Goal: Information Seeking & Learning: Learn about a topic

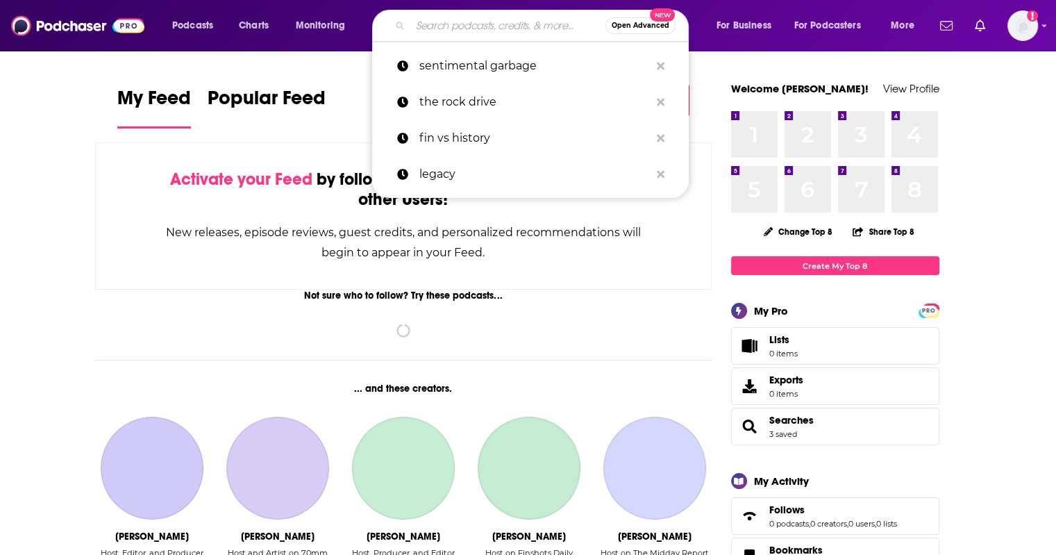
click at [460, 20] on input "Search podcasts, credits, & more..." at bounding box center [507, 26] width 195 height 22
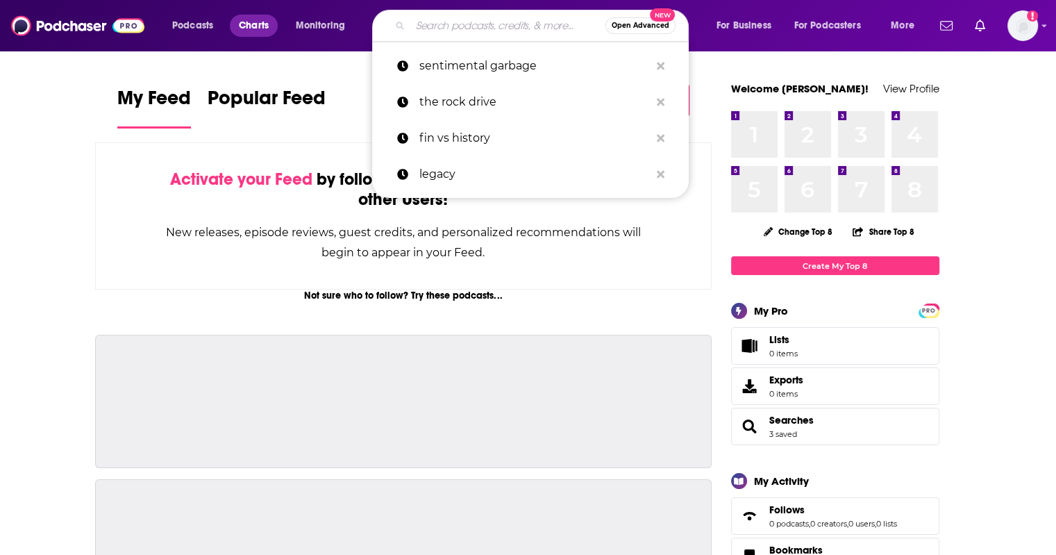
click at [260, 30] on span "Charts" at bounding box center [254, 25] width 30 height 19
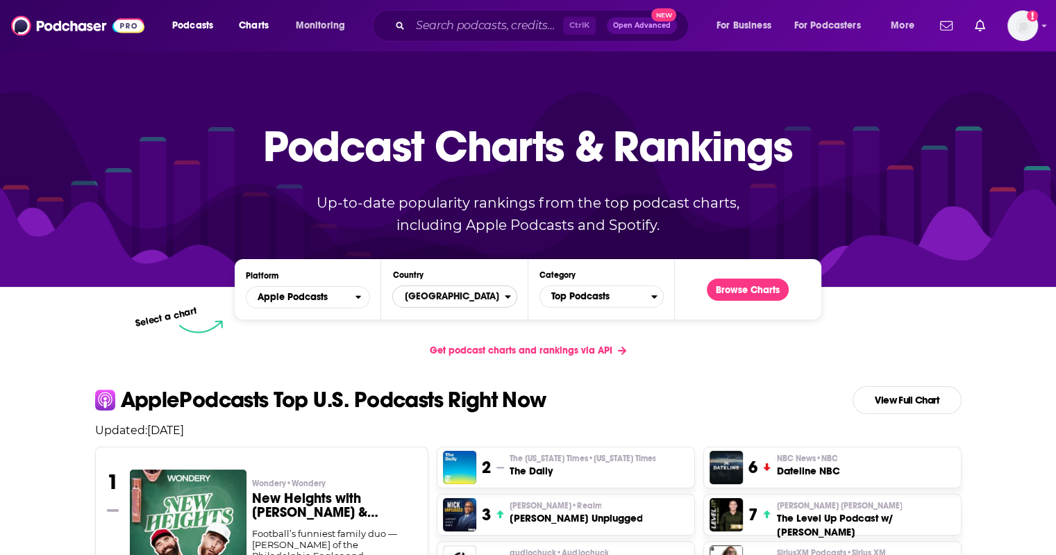
click at [501, 296] on span "[GEOGRAPHIC_DATA]" at bounding box center [448, 297] width 111 height 24
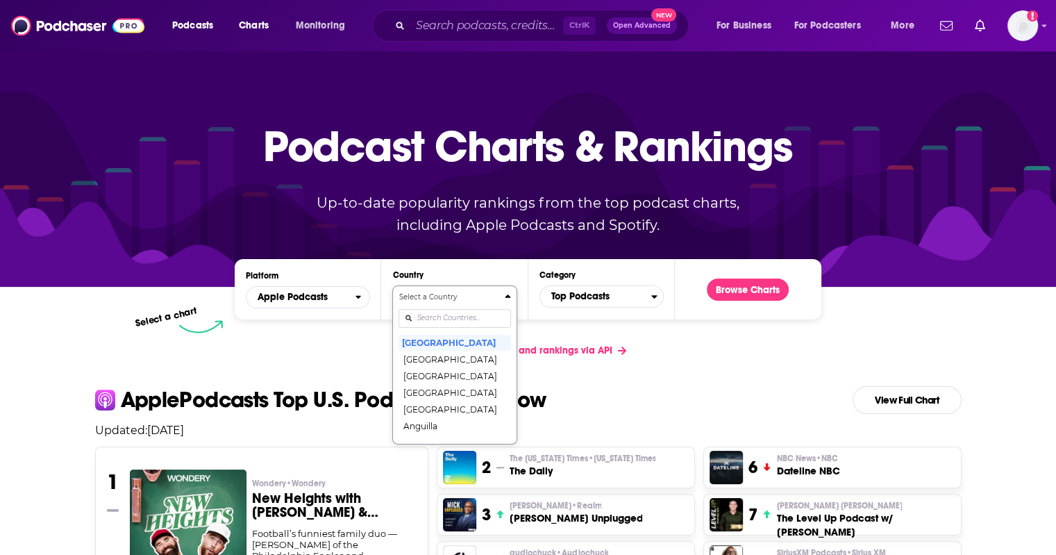
click at [441, 320] on div "Countries" at bounding box center [455, 318] width 112 height 32
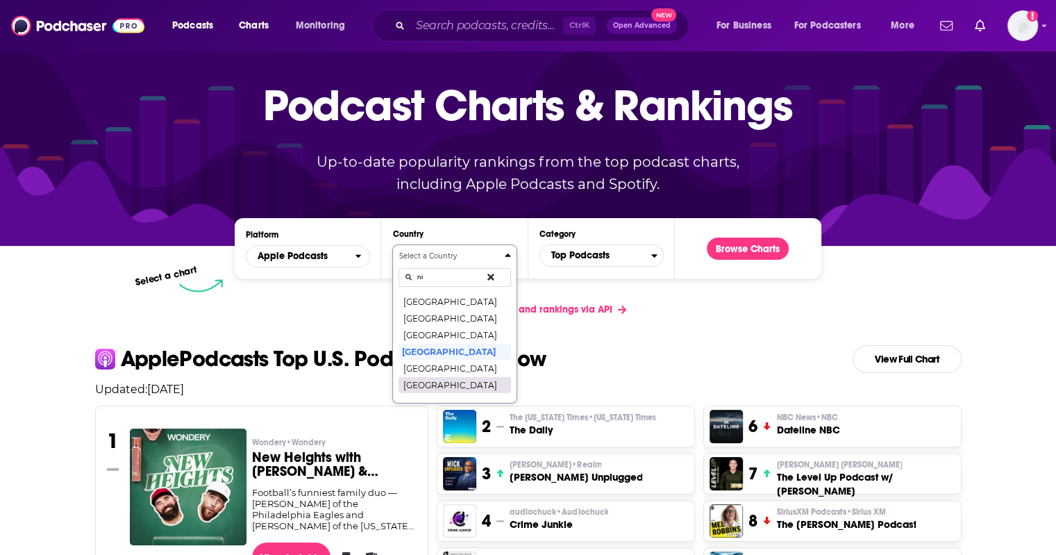
type input "ni"
click at [437, 383] on button "[GEOGRAPHIC_DATA]" at bounding box center [455, 384] width 112 height 17
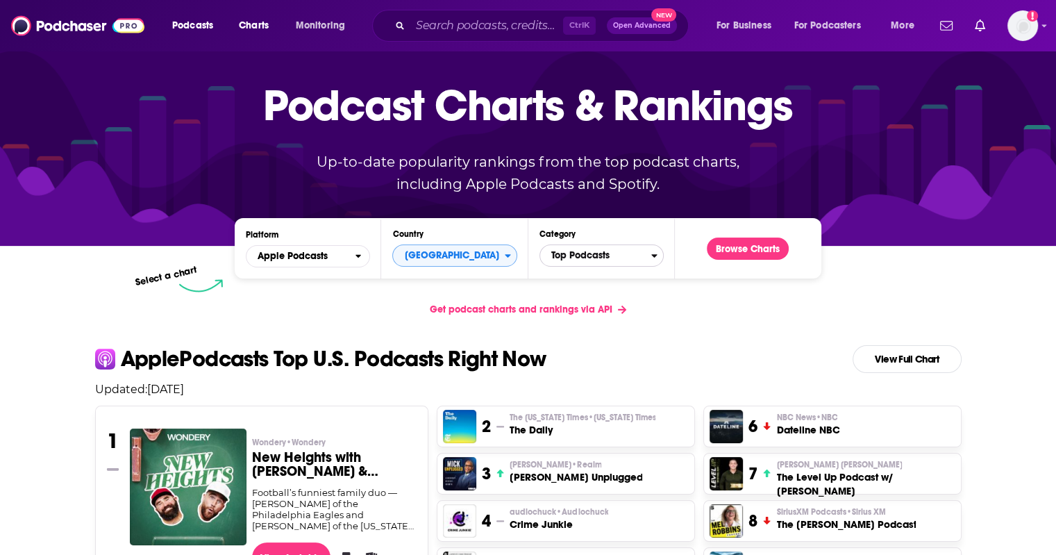
click at [614, 251] on span "Top Podcasts" at bounding box center [595, 256] width 111 height 24
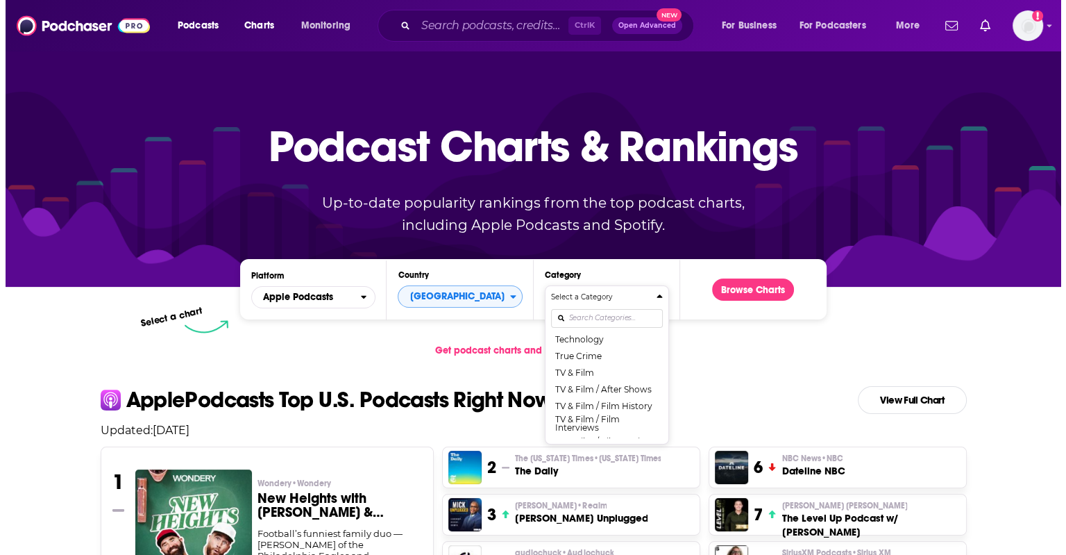
scroll to position [1793, 0]
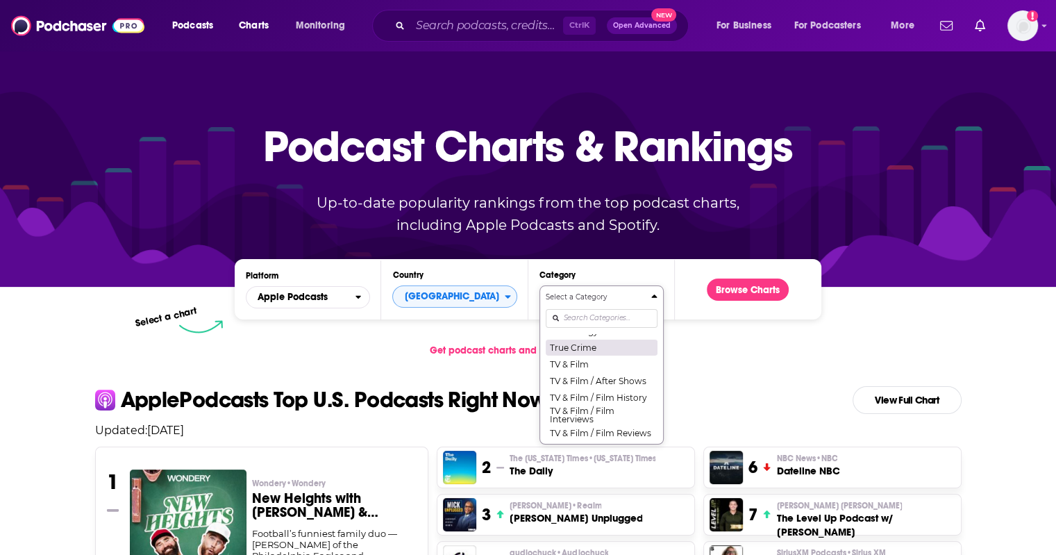
click at [587, 355] on button "True Crime" at bounding box center [602, 347] width 112 height 17
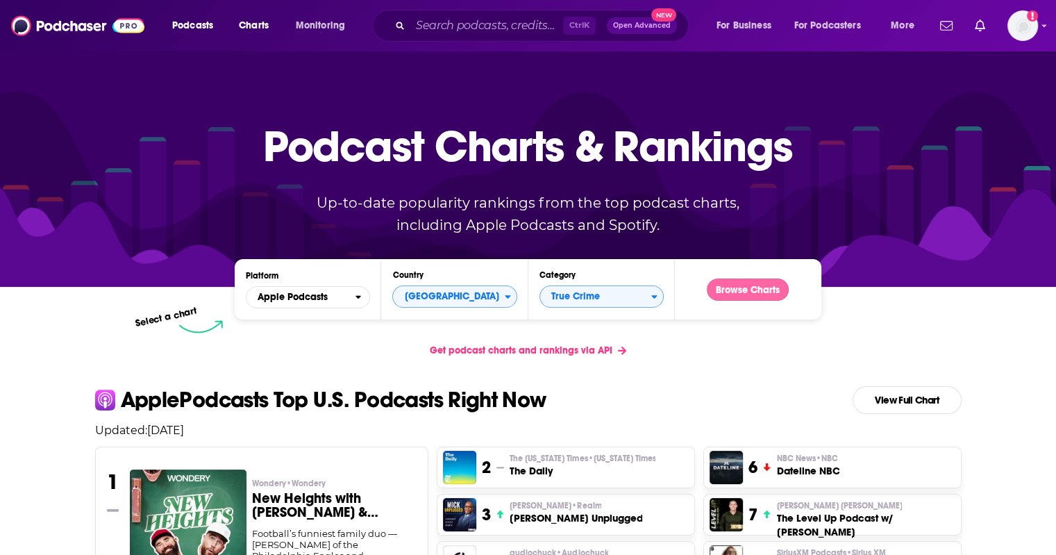
click at [762, 288] on button "Browse Charts" at bounding box center [748, 289] width 82 height 22
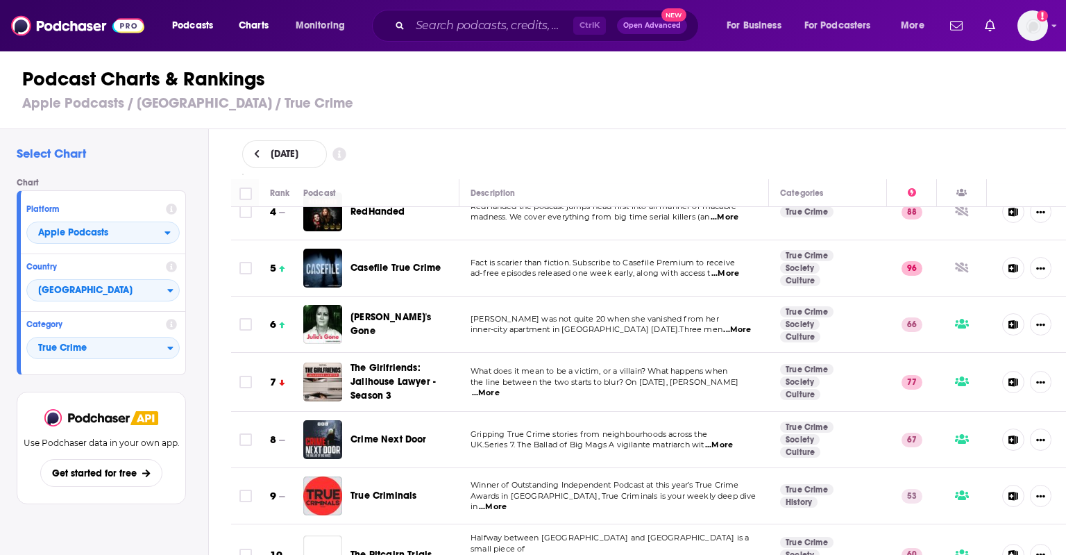
scroll to position [194, 0]
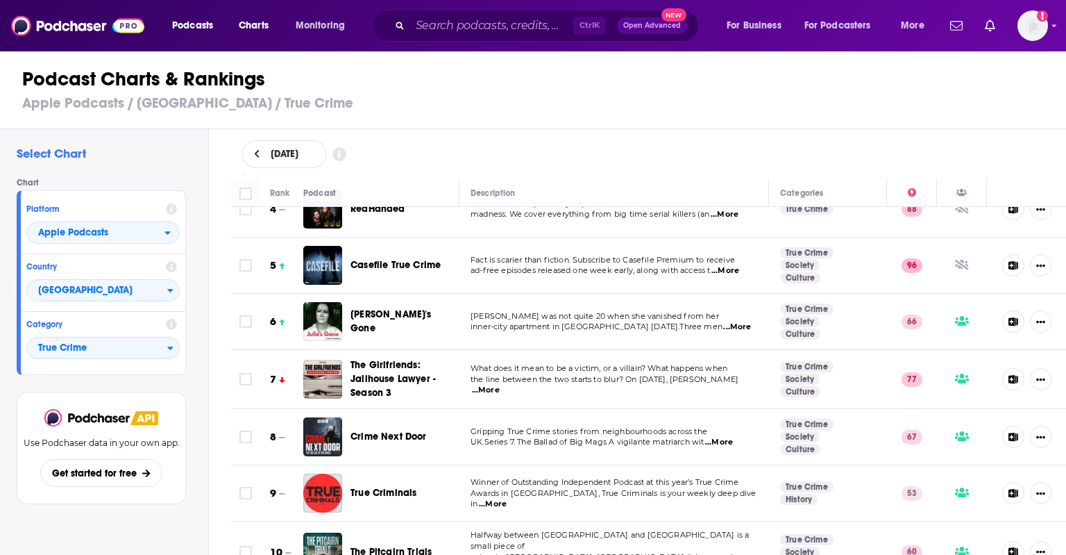
click at [730, 269] on span "...More" at bounding box center [726, 270] width 28 height 11
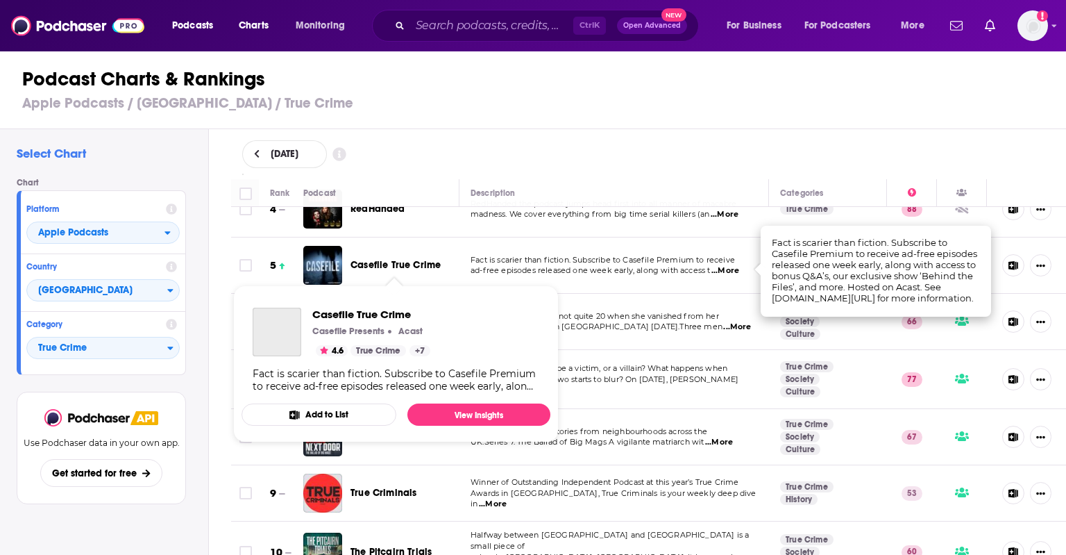
click at [396, 268] on span "Casefile True Crime" at bounding box center [396, 265] width 90 height 12
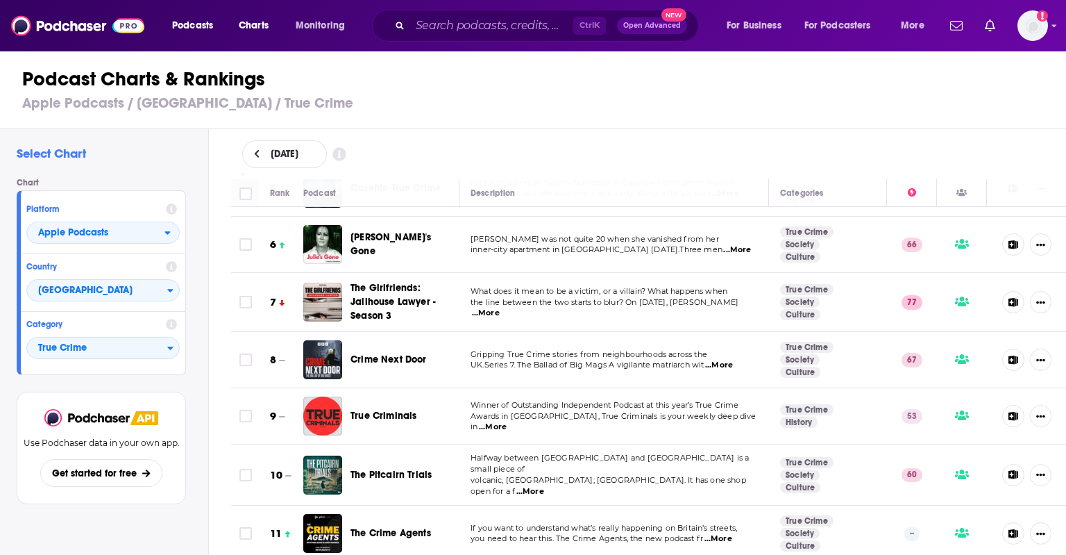
scroll to position [272, 0]
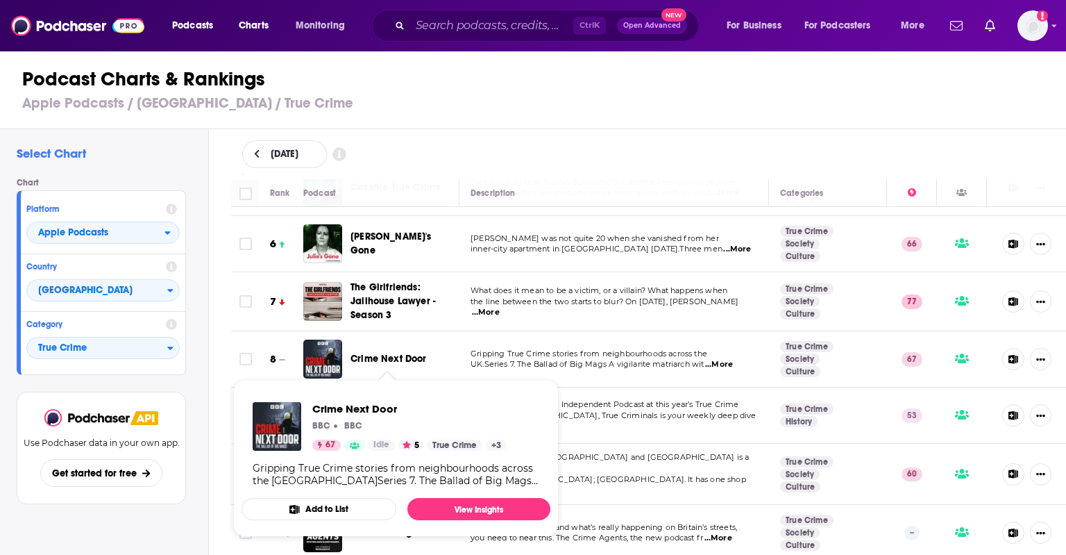
click at [404, 360] on span "Crime Next Door" at bounding box center [389, 359] width 76 height 12
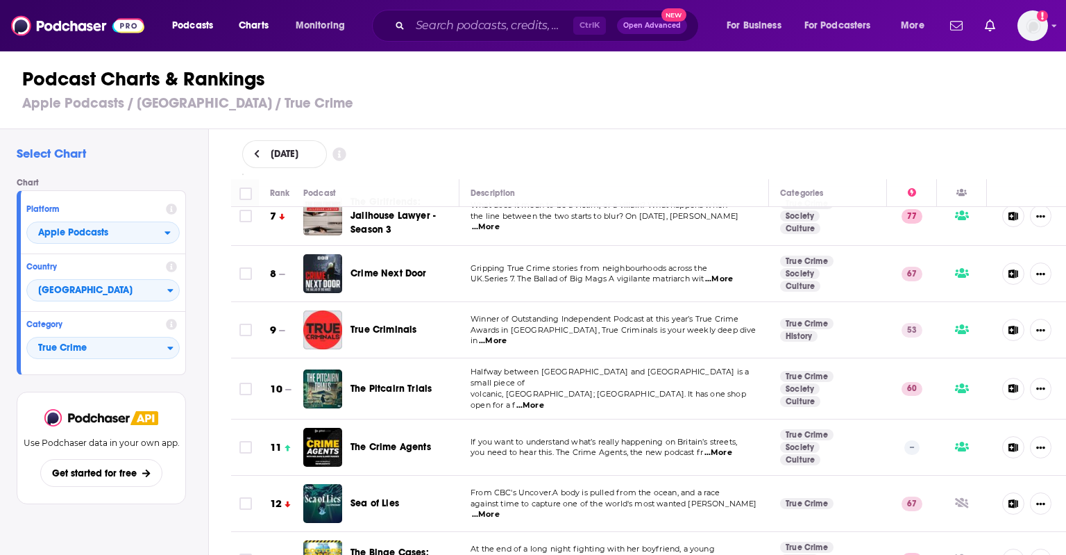
scroll to position [361, 0]
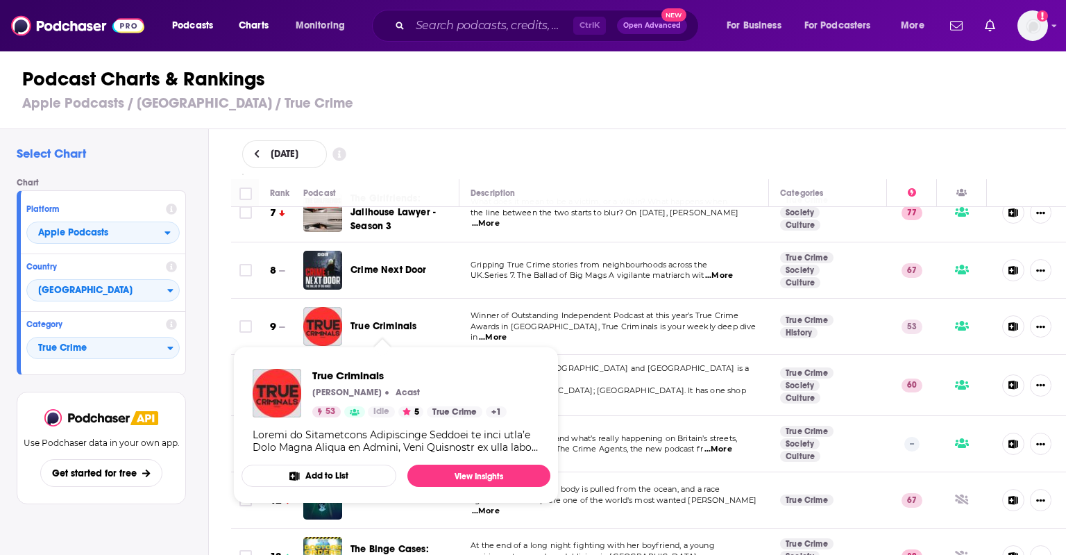
click at [407, 327] on span "True Criminals" at bounding box center [384, 326] width 66 height 12
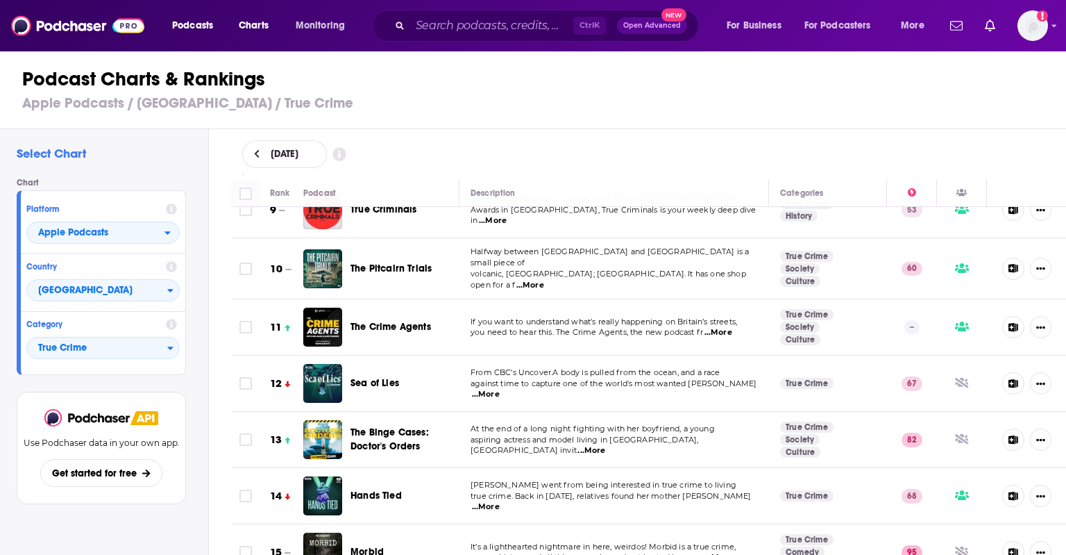
scroll to position [479, 0]
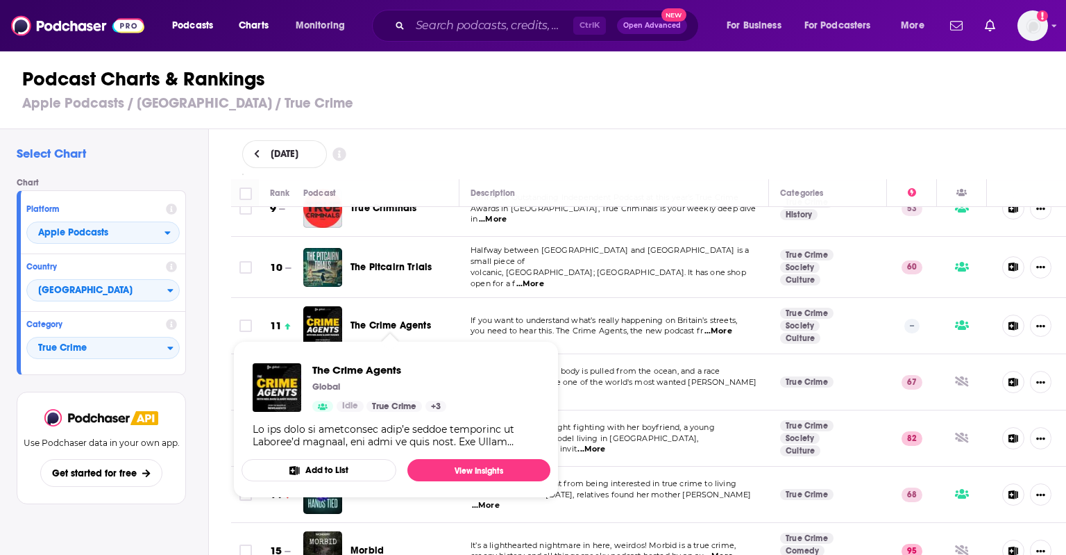
click at [401, 320] on span "The Crime Agents" at bounding box center [391, 325] width 81 height 12
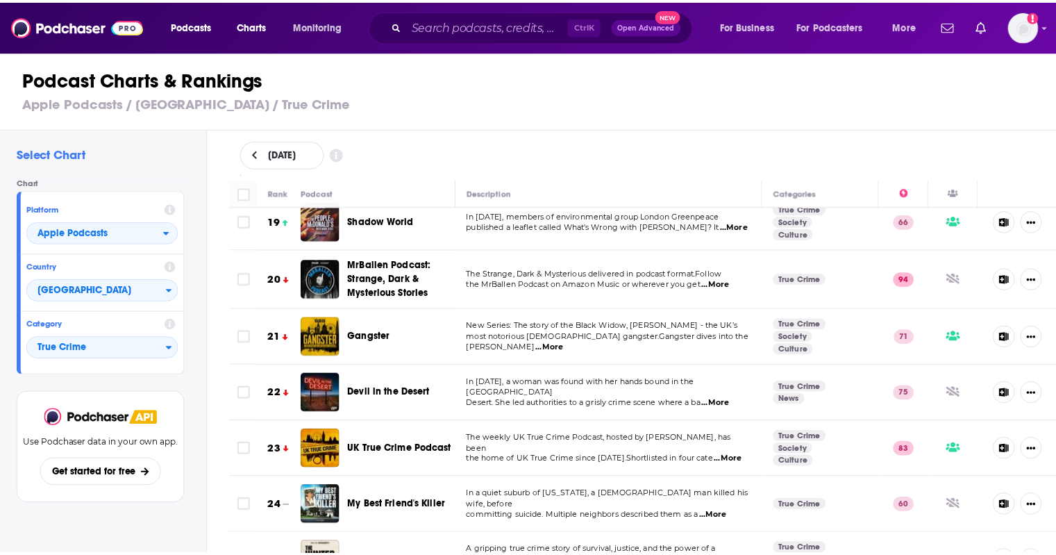
scroll to position [1035, 0]
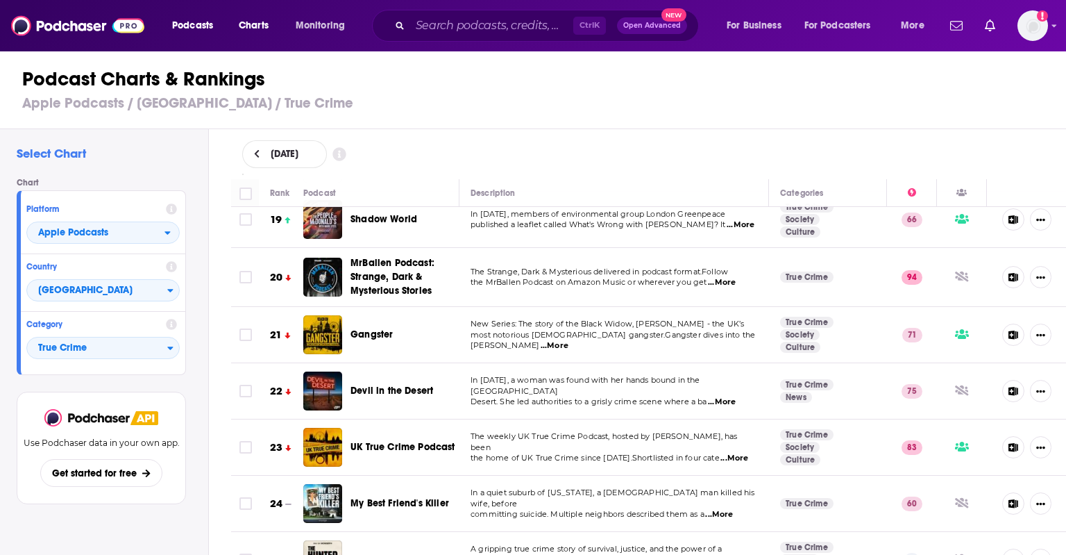
click at [380, 441] on span "UK True Crime Podcast" at bounding box center [403, 447] width 105 height 12
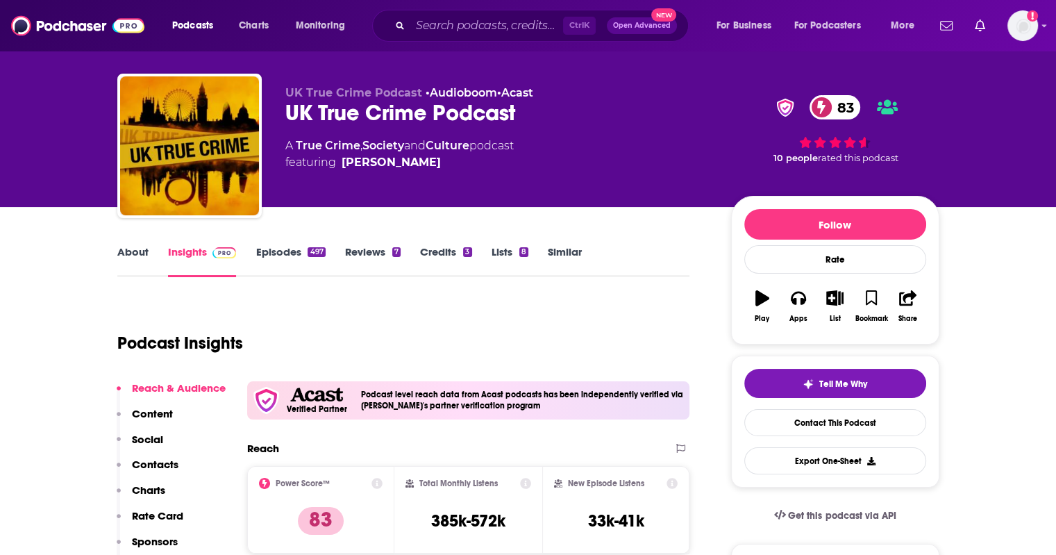
scroll to position [19, 0]
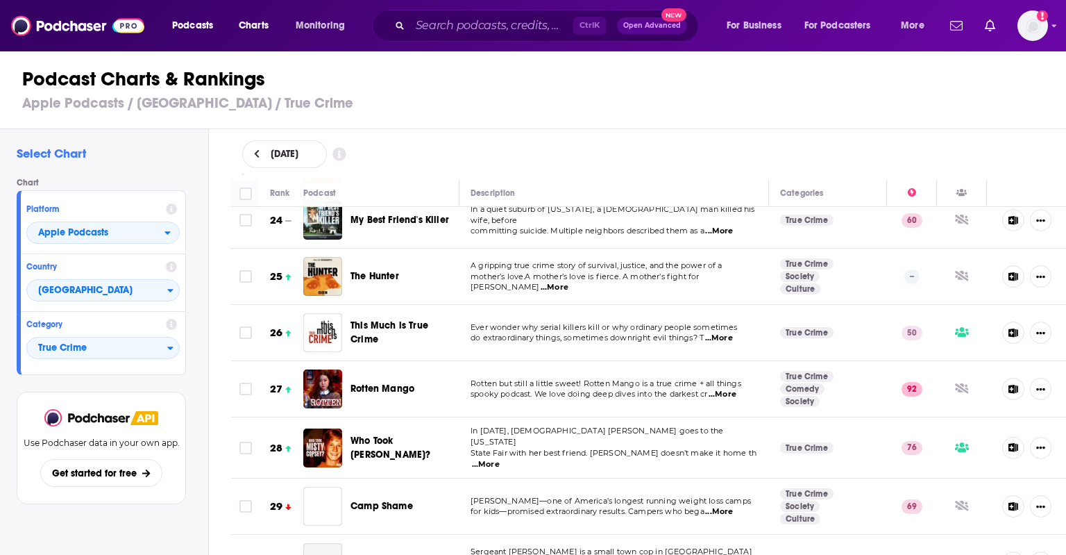
scroll to position [1319, 0]
click at [97, 233] on span "Apple Podcasts" at bounding box center [73, 233] width 70 height 10
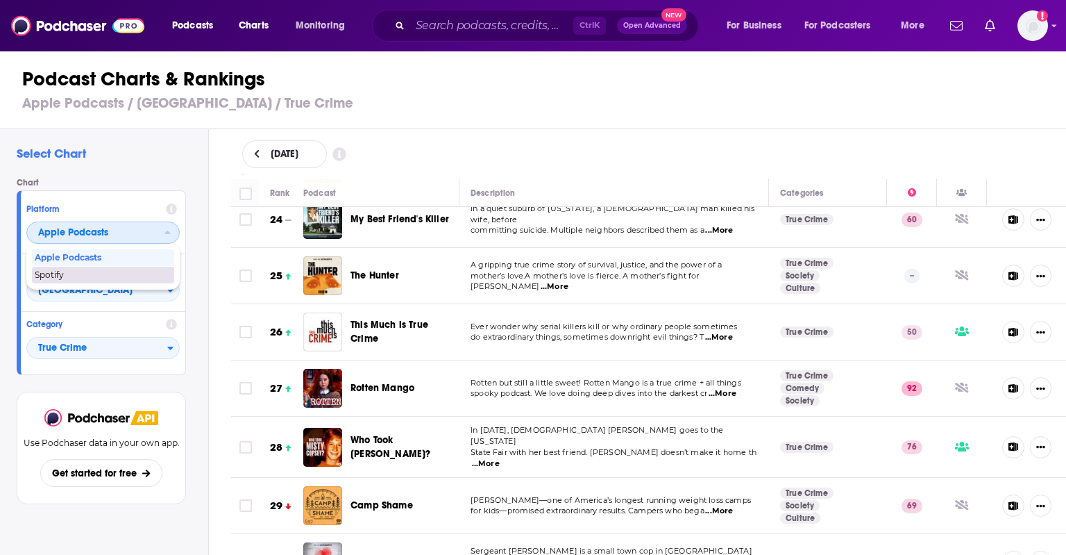
click at [90, 274] on span "Spotify" at bounding box center [102, 275] width 135 height 8
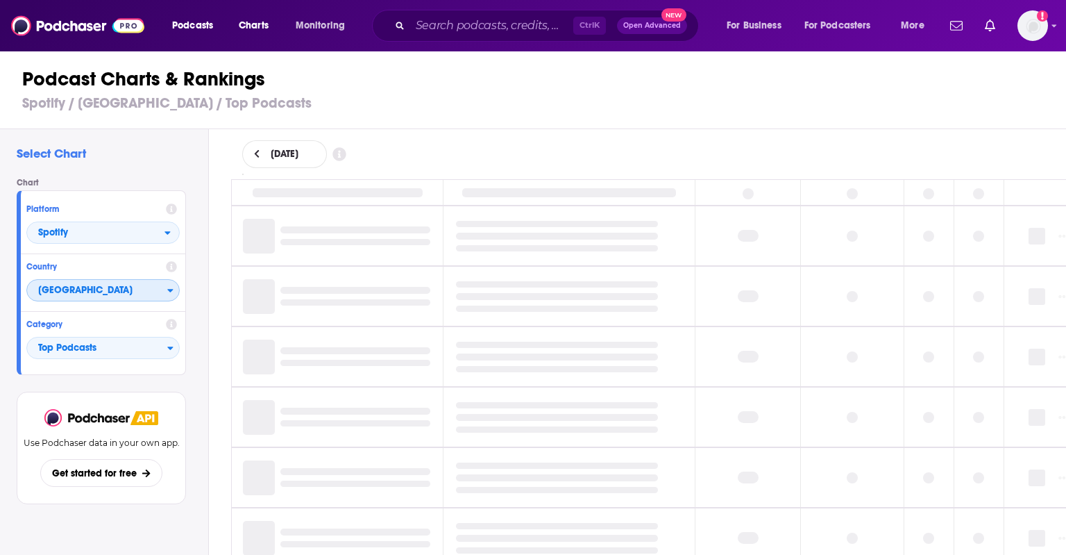
click at [119, 295] on span "[GEOGRAPHIC_DATA]" at bounding box center [97, 291] width 140 height 24
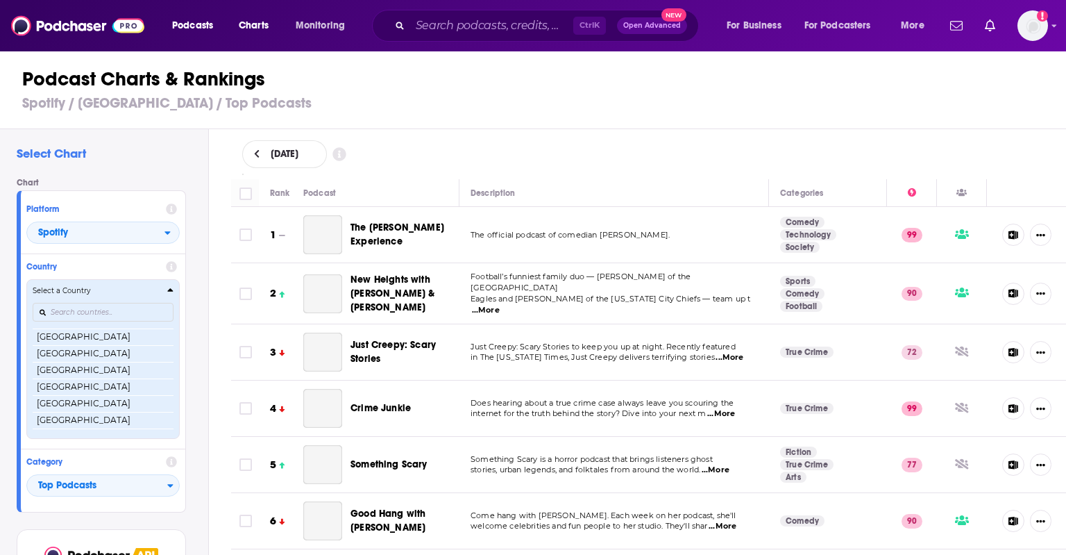
click at [176, 291] on button "Select a Country Argentina Australia Austria Brazil Canada Chile Colombia Denma…" at bounding box center [102, 358] width 153 height 159
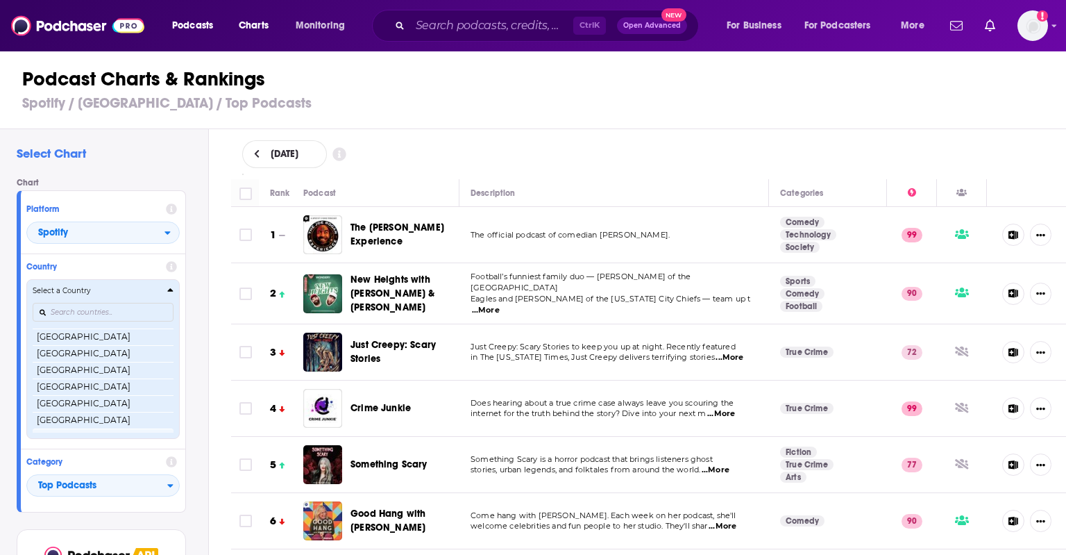
scroll to position [328, 0]
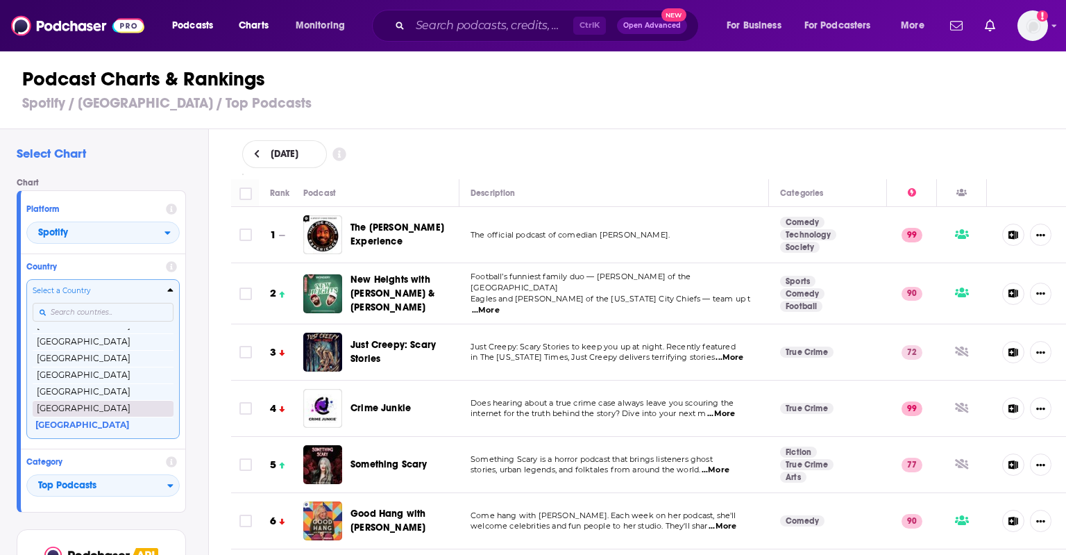
click at [52, 409] on button "[GEOGRAPHIC_DATA]" at bounding box center [103, 408] width 141 height 17
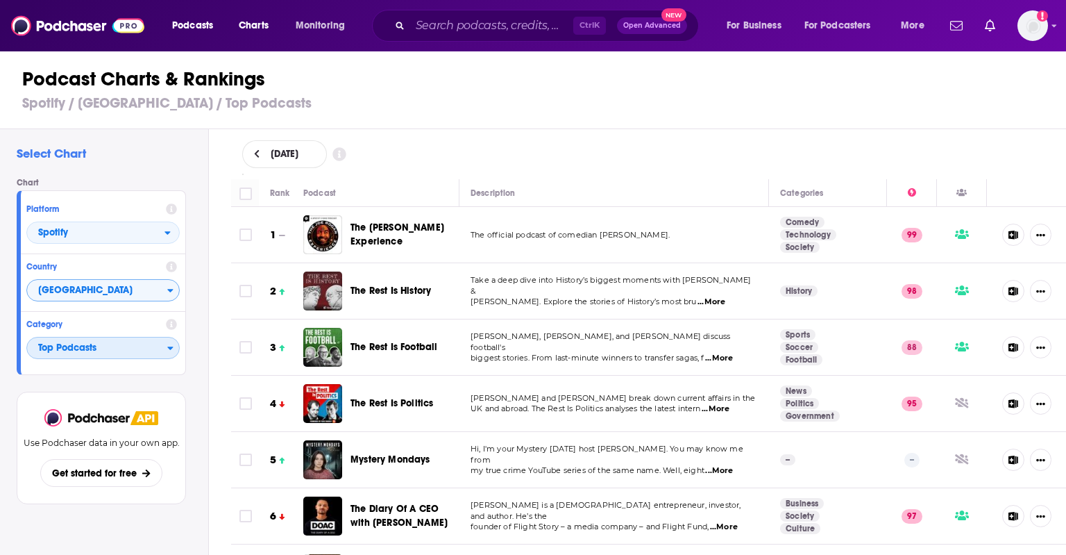
click at [159, 355] on span "Top Podcasts" at bounding box center [97, 349] width 140 height 24
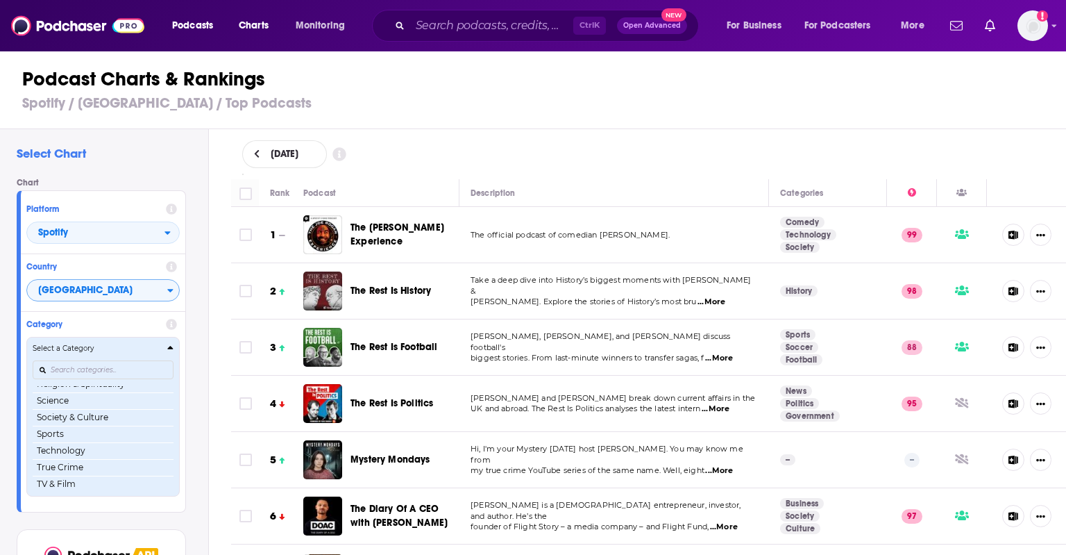
scroll to position [195, 0]
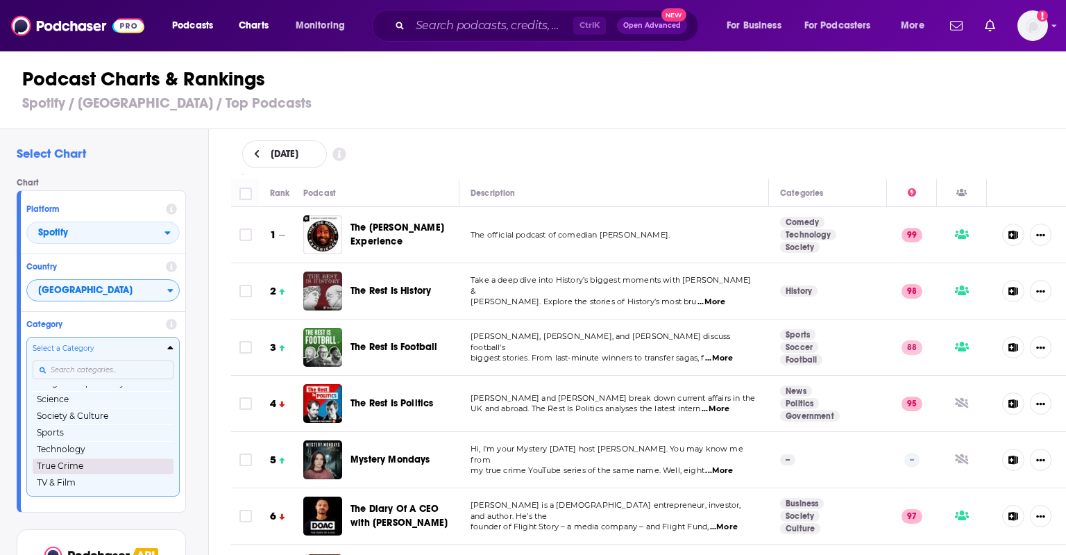
click at [94, 467] on button "True Crime" at bounding box center [103, 466] width 141 height 17
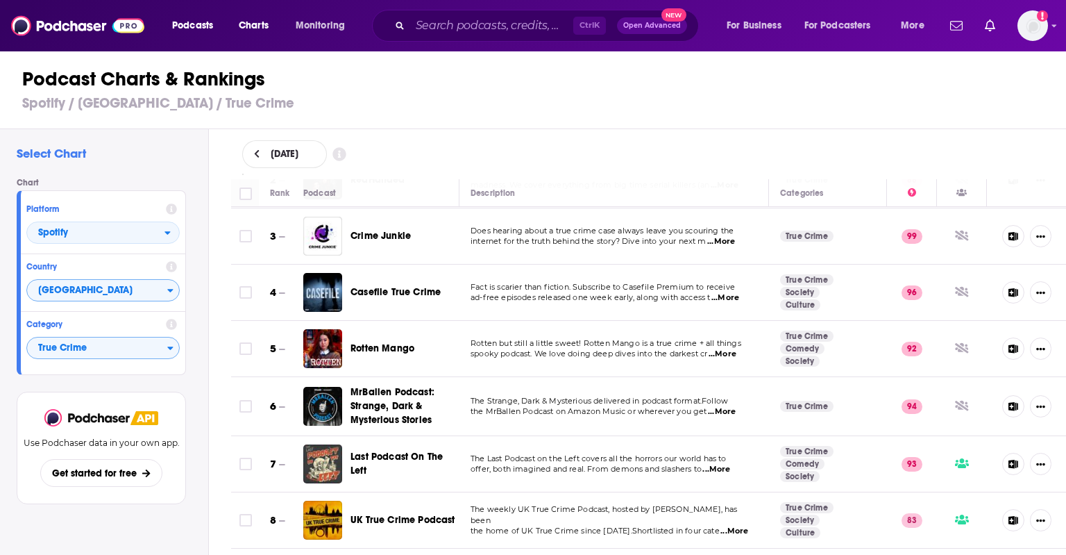
scroll to position [110, 0]
click at [722, 240] on span "...More" at bounding box center [721, 242] width 28 height 11
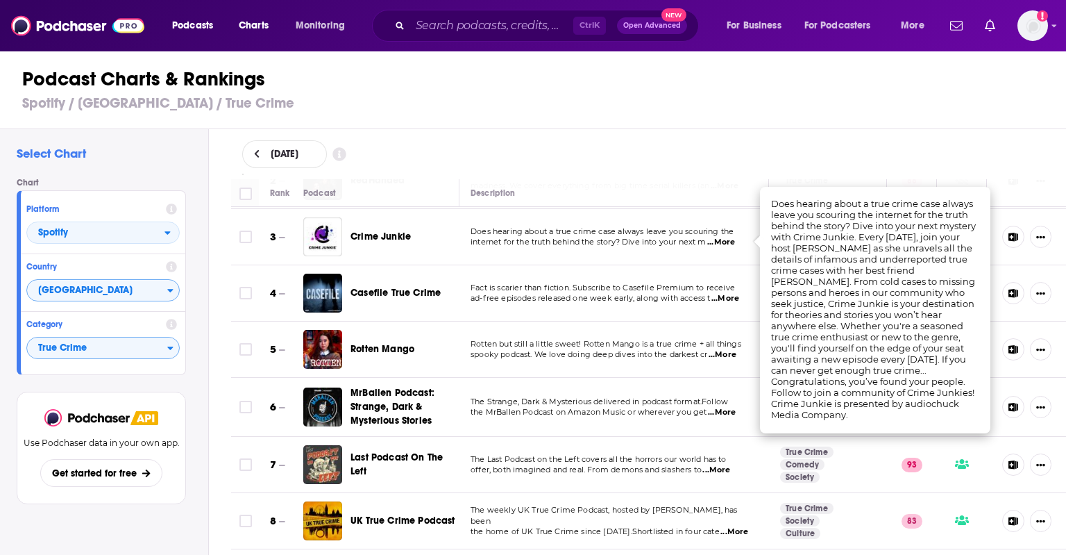
click at [611, 163] on div "August 18, 2025" at bounding box center [649, 154] width 814 height 28
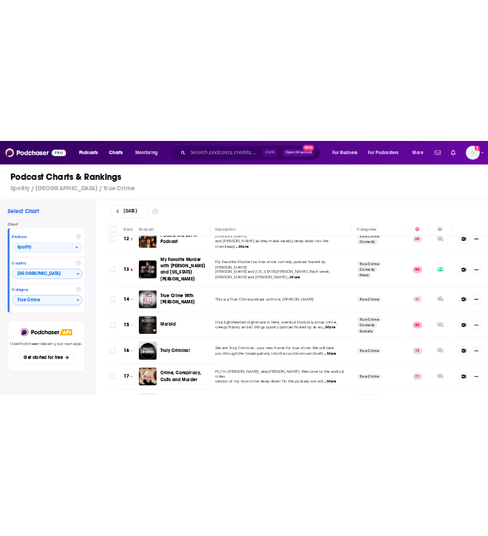
scroll to position [590, 0]
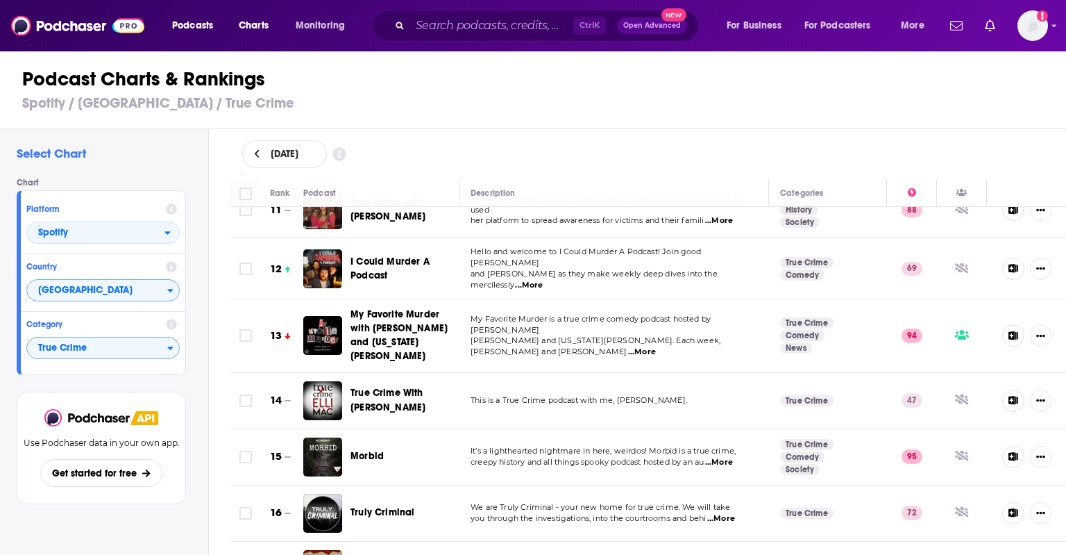
click at [371, 266] on span "I Could Murder A Podcast" at bounding box center [390, 268] width 79 height 26
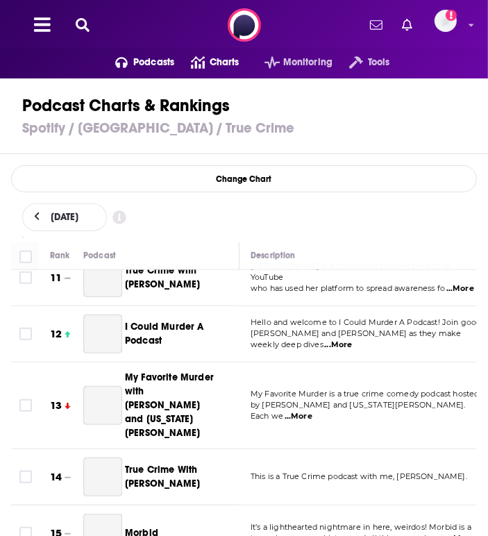
scroll to position [558, 0]
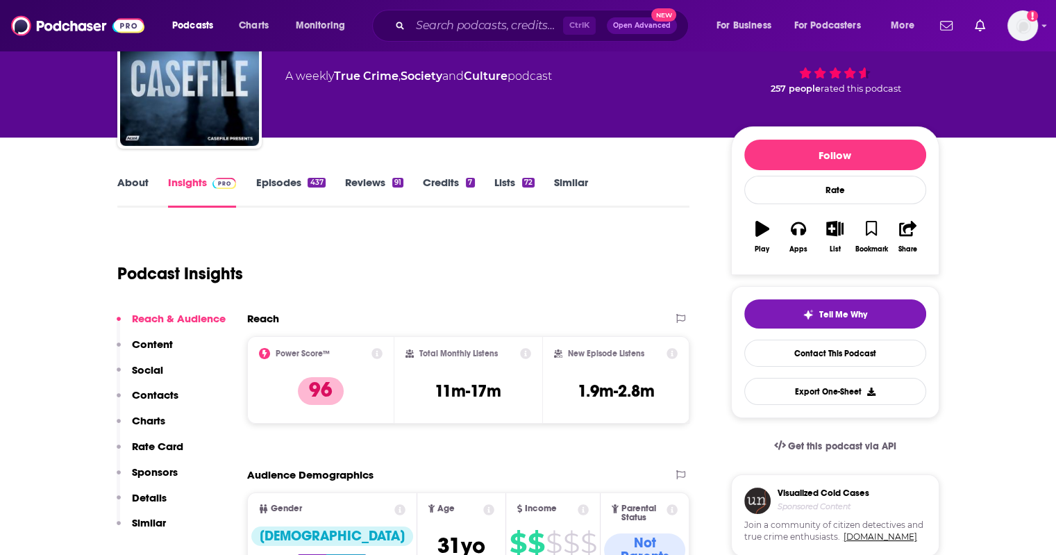
scroll to position [90, 0]
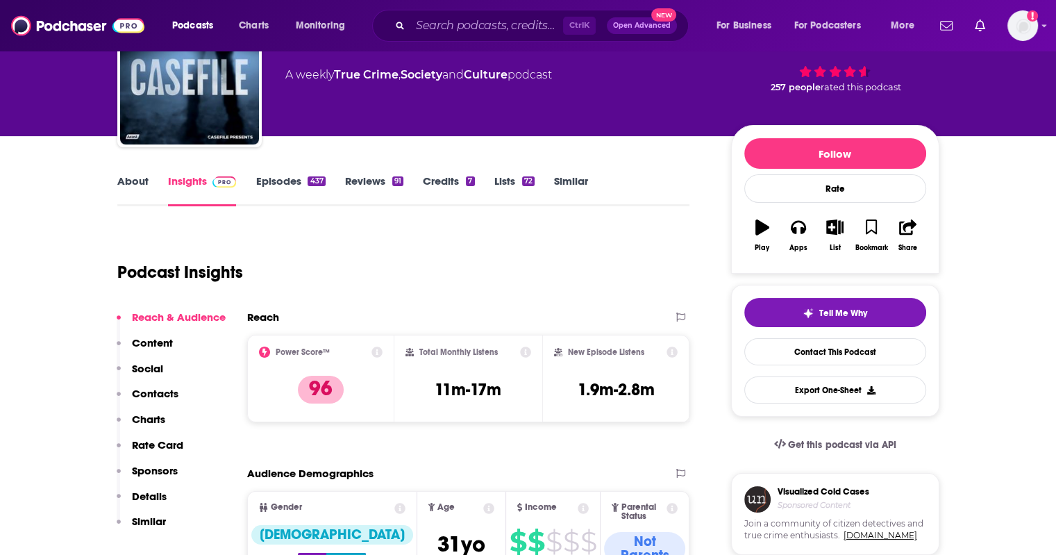
click at [135, 181] on link "About" at bounding box center [132, 190] width 31 height 32
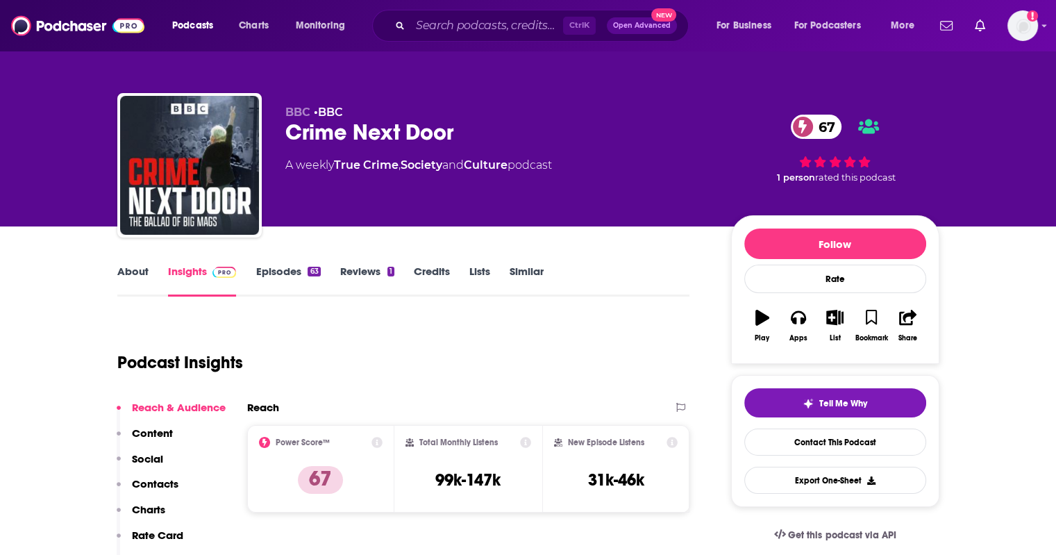
click at [142, 277] on link "About" at bounding box center [132, 281] width 31 height 32
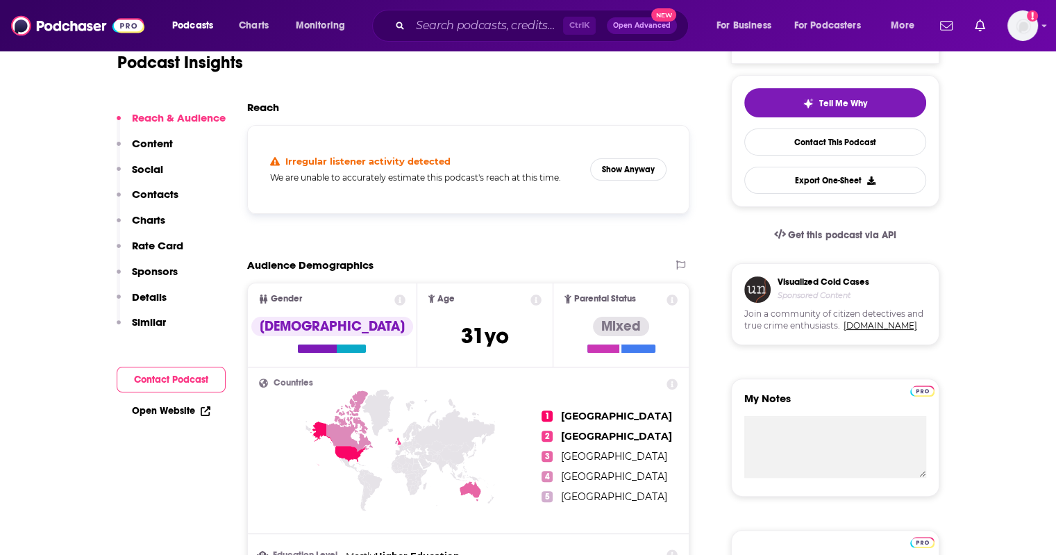
scroll to position [314, 0]
